Goal: Complete application form: Complete application form

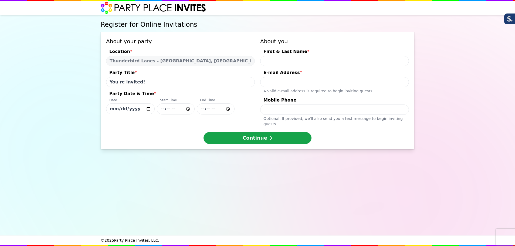
select select "540217"
drag, startPoint x: 187, startPoint y: 28, endPoint x: 80, endPoint y: 23, distance: 108.0
click at [80, 23] on div "Register for Online Invitations About your party Location * [GEOGRAPHIC_DATA] -…" at bounding box center [257, 125] width 515 height 220
click at [61, 30] on div "Register for Online Invitations About your party Location * [GEOGRAPHIC_DATA] -…" at bounding box center [257, 125] width 515 height 220
drag, startPoint x: 58, startPoint y: 27, endPoint x: 193, endPoint y: 29, distance: 134.6
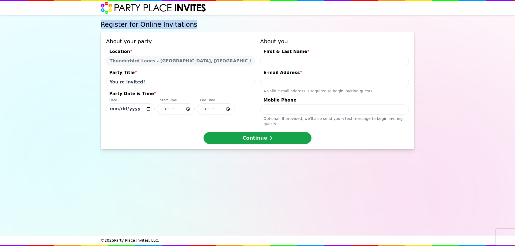
click at [193, 29] on div "Register for Online Invitations About your party Location * [GEOGRAPHIC_DATA] -…" at bounding box center [257, 125] width 515 height 220
click at [194, 26] on h1 "Register for Online Invitations" at bounding box center [257, 24] width 313 height 9
click at [77, 69] on div "Register for Online Invitations About your party Location * [GEOGRAPHIC_DATA] -…" at bounding box center [257, 125] width 515 height 220
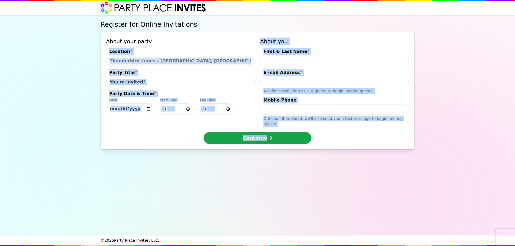
drag, startPoint x: 424, startPoint y: 158, endPoint x: 64, endPoint y: 55, distance: 373.7
click at [64, 55] on div "Register for Online Invitations About your party Location * [GEOGRAPHIC_DATA] -…" at bounding box center [257, 125] width 515 height 220
